Goal: Navigation & Orientation: Find specific page/section

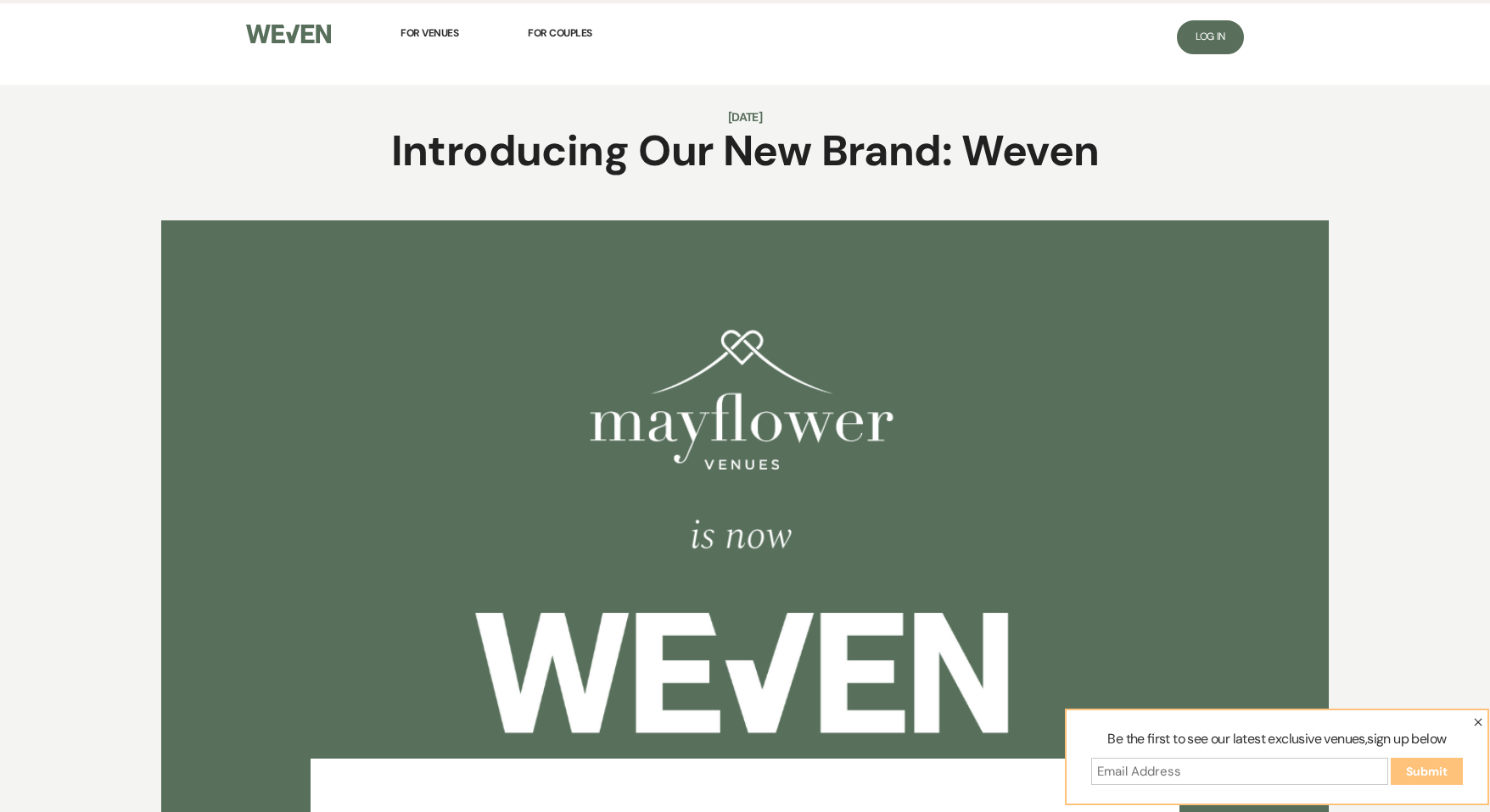
click at [306, 32] on img at bounding box center [288, 34] width 85 height 19
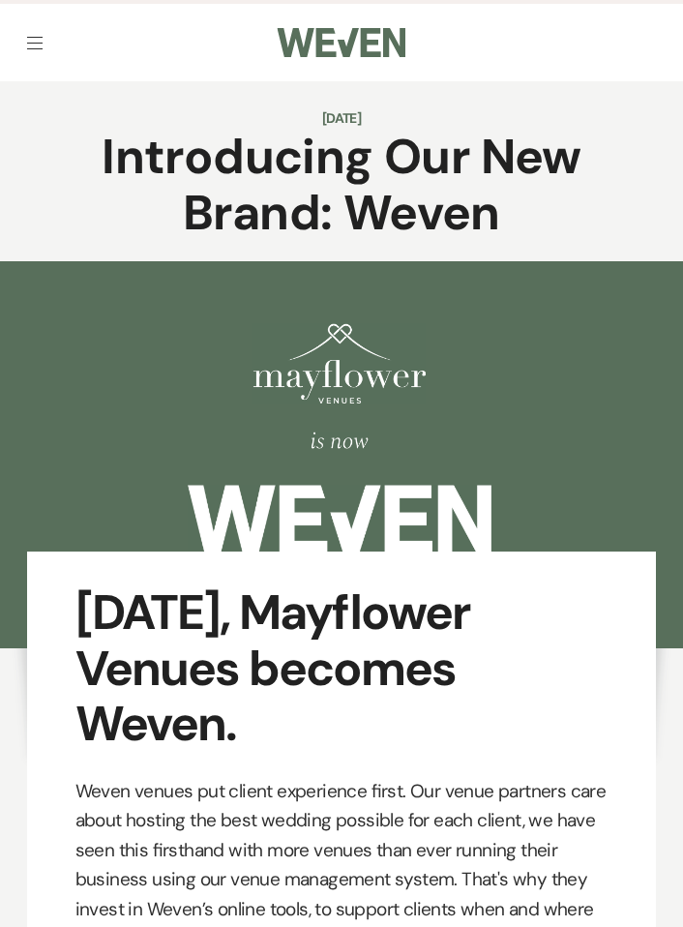
click at [320, 30] on img at bounding box center [341, 42] width 129 height 29
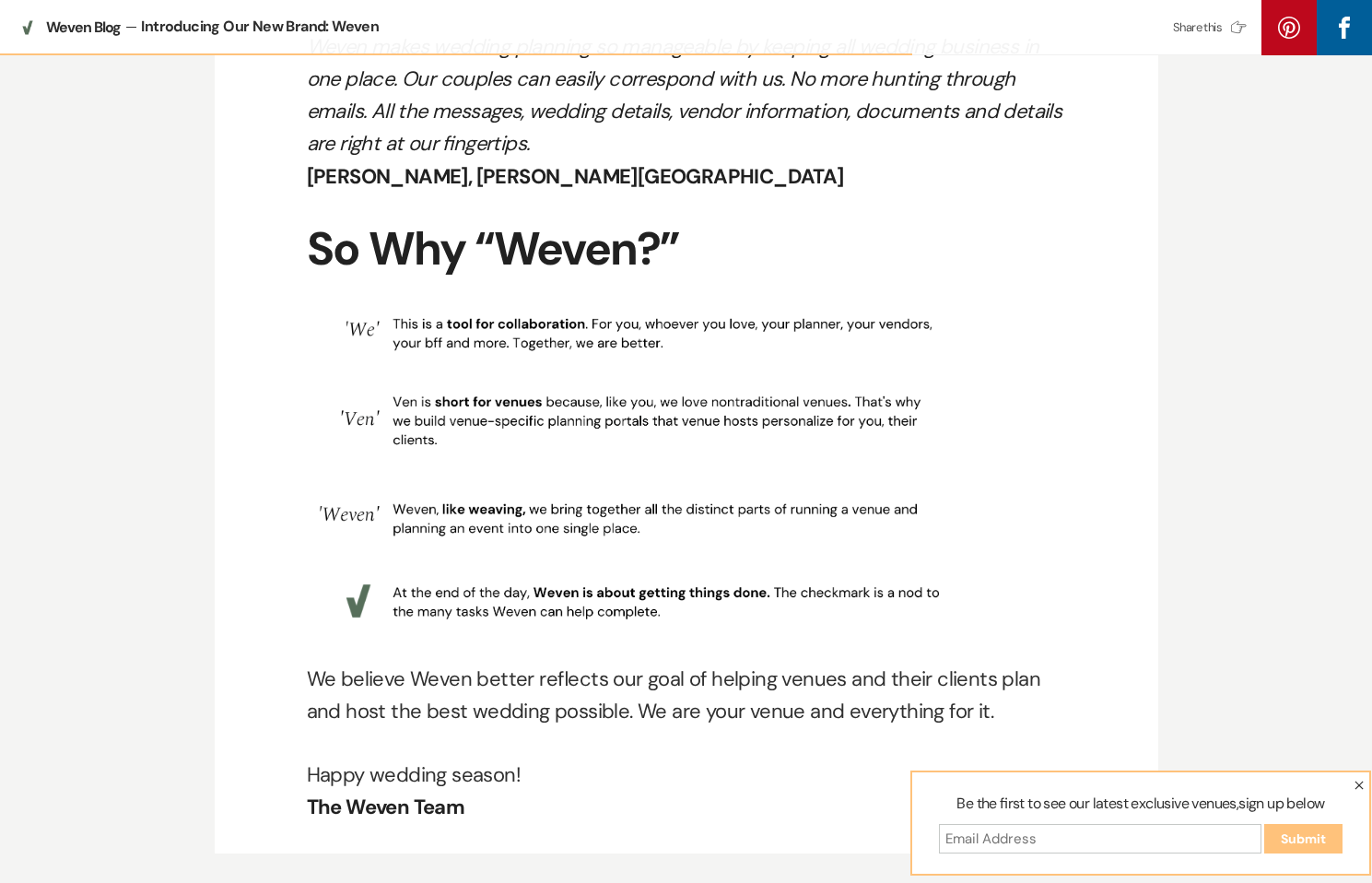
scroll to position [1691, 0]
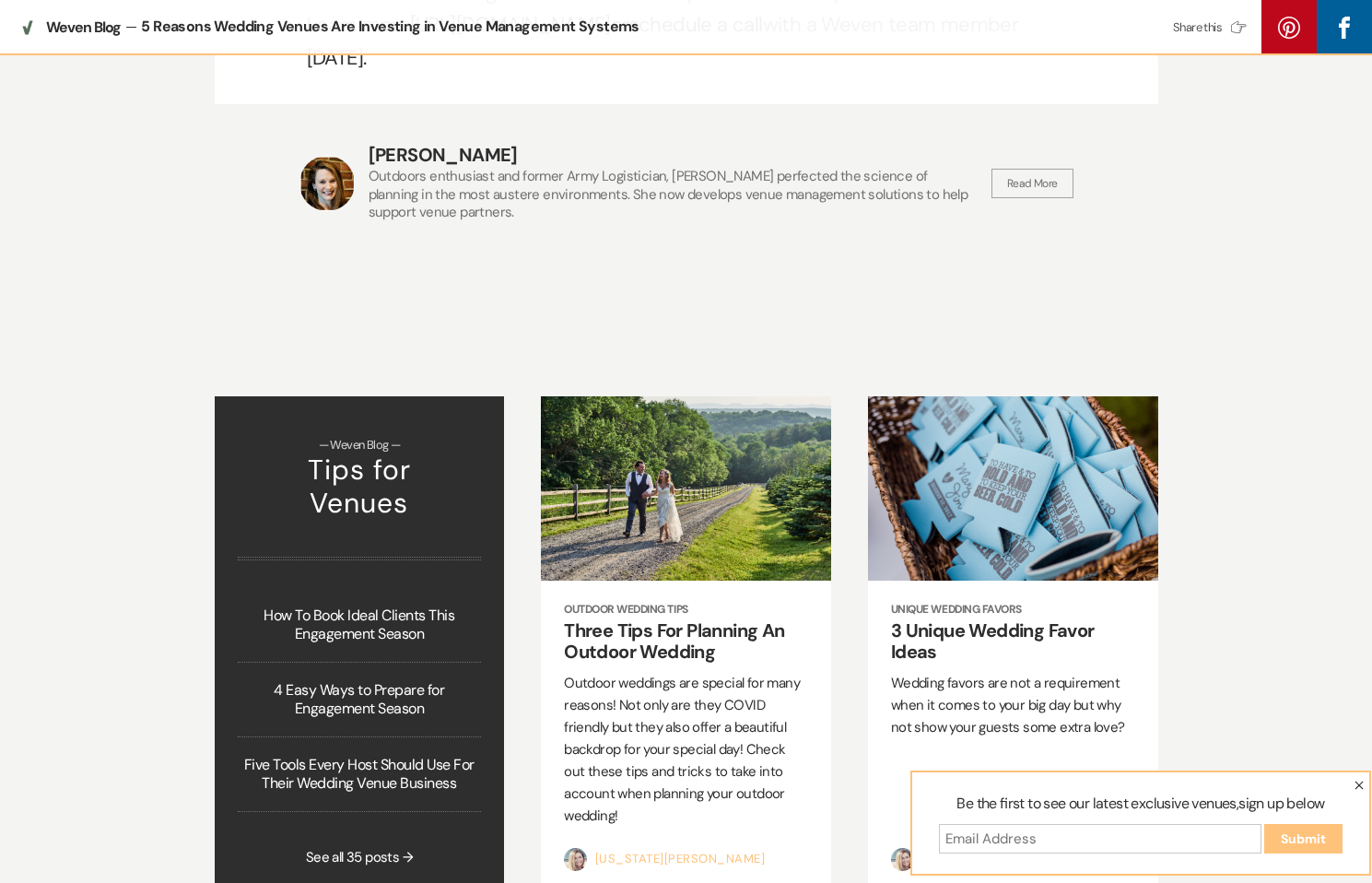
scroll to position [6198, 0]
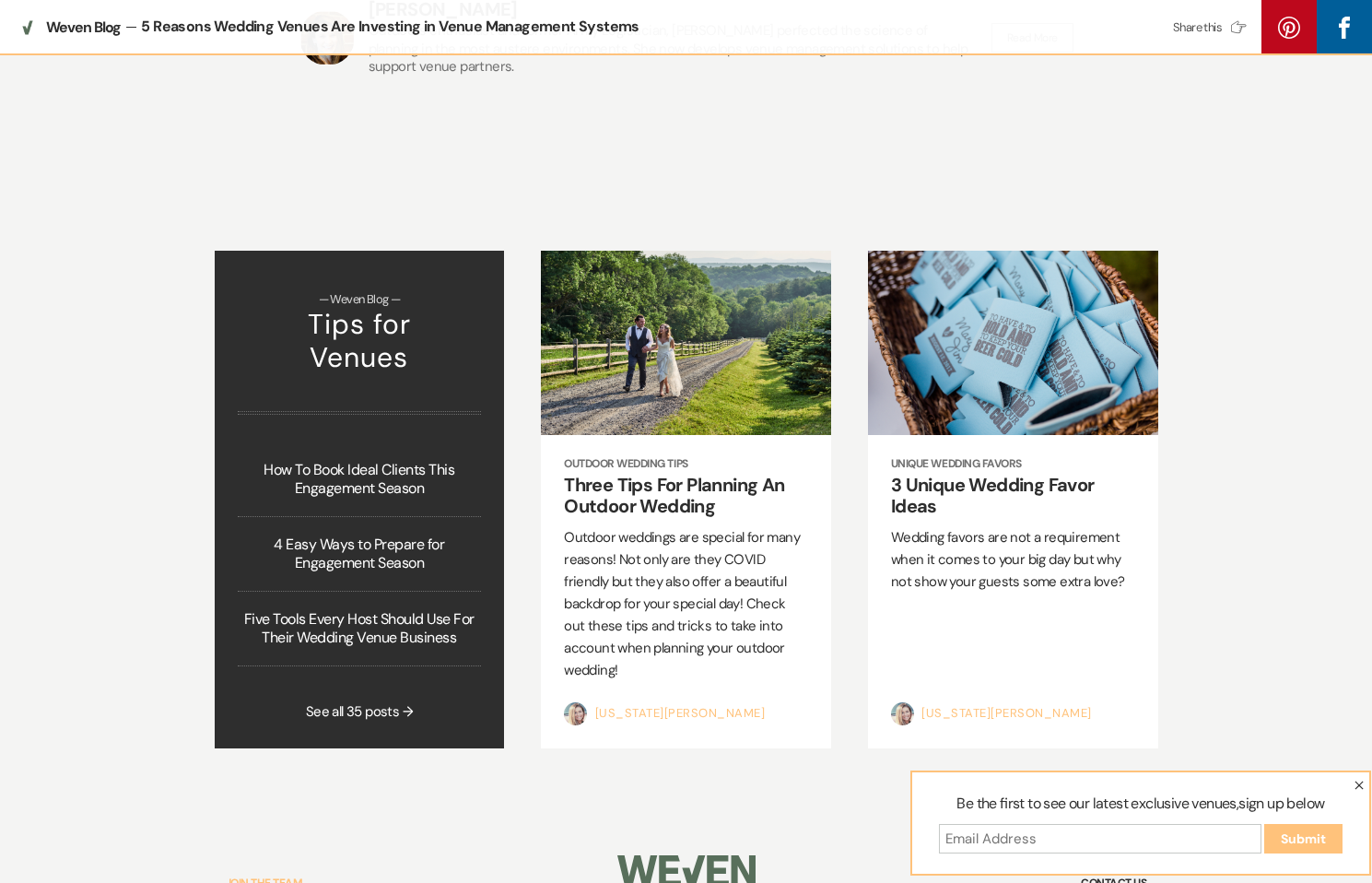
click at [280, 873] on link "Join the Team" at bounding box center [264, 883] width 77 height 22
